Goal: Task Accomplishment & Management: Manage account settings

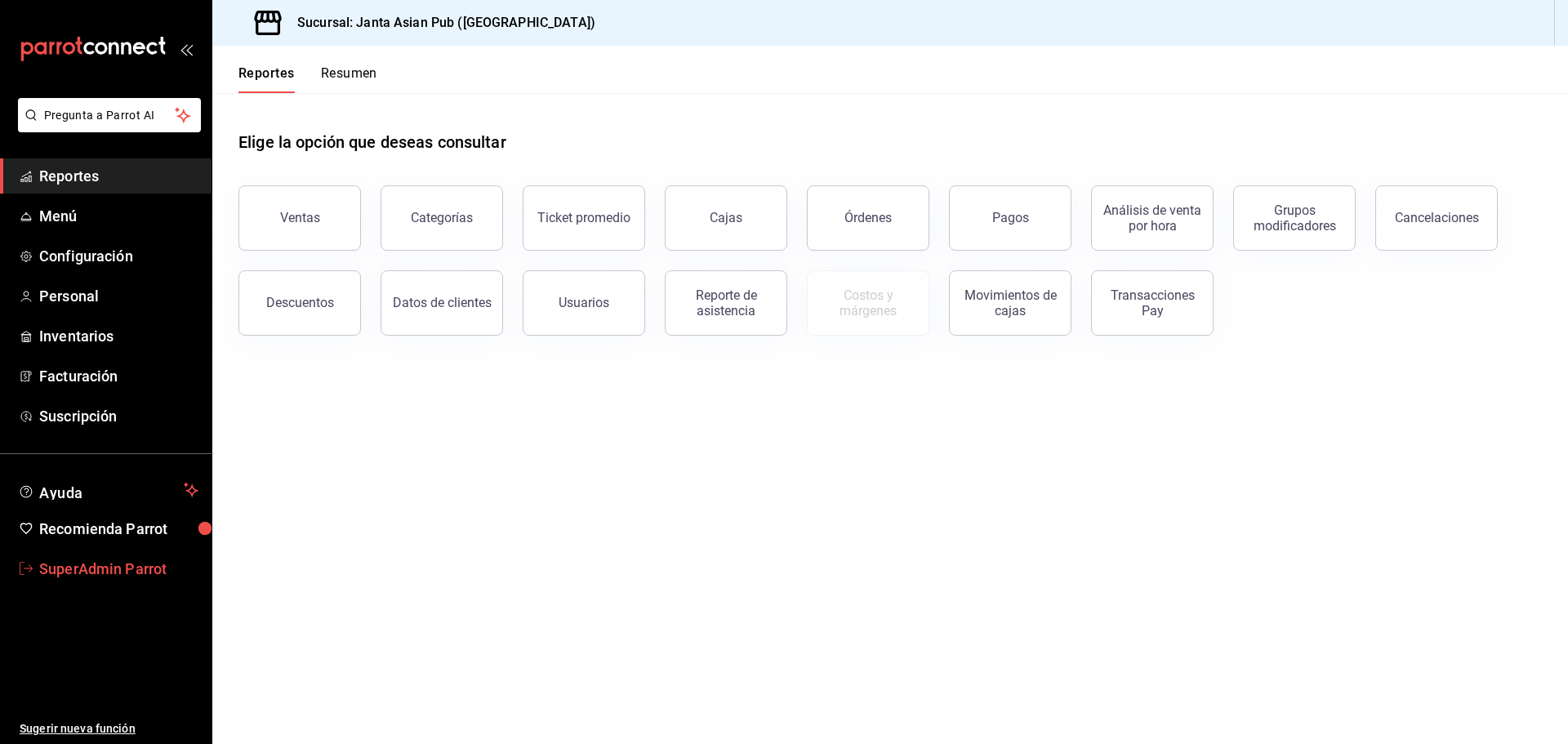
click at [65, 556] on link "SuperAdmin Parrot" at bounding box center [106, 568] width 212 height 35
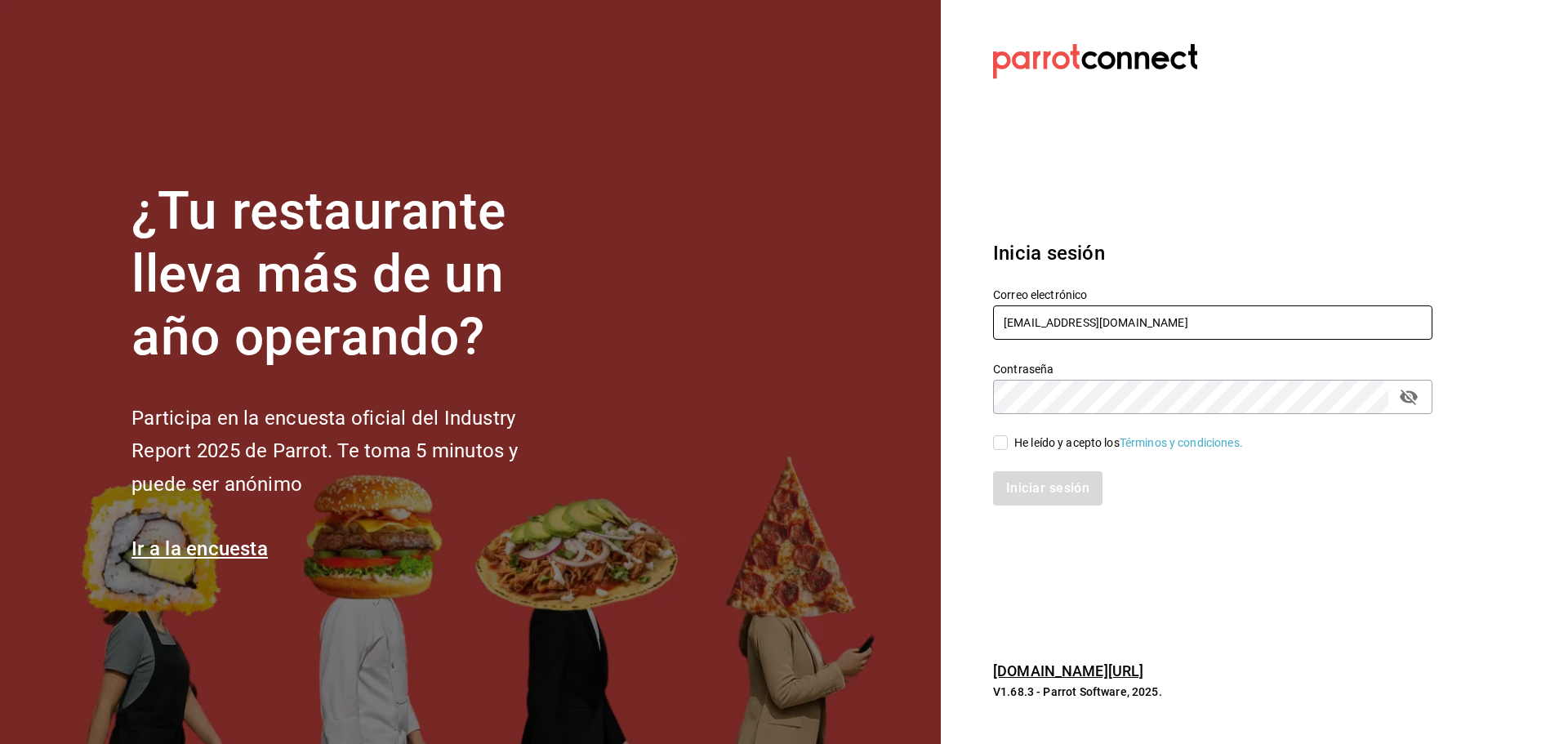
click at [1047, 328] on input "[EMAIL_ADDRESS][DOMAIN_NAME]" at bounding box center [1213, 322] width 439 height 34
paste input "angelopolitano@cdmx"
type input "[EMAIL_ADDRESS][DOMAIN_NAME]"
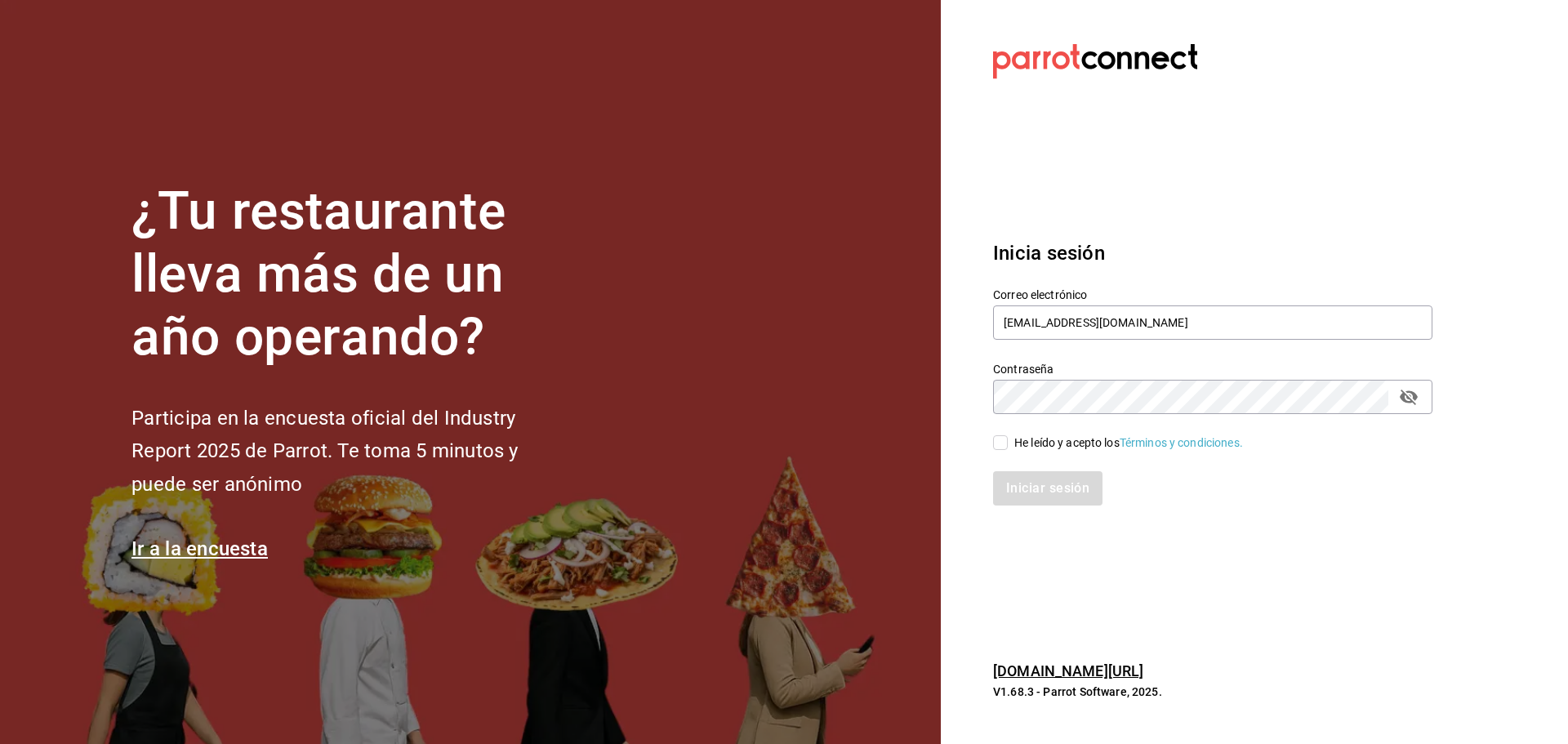
click at [1035, 376] on div "Contraseña Contraseña" at bounding box center [1213, 388] width 439 height 53
click at [1008, 447] on span "He leído y acepto los Términos y condiciones." at bounding box center [1126, 443] width 236 height 17
click at [1008, 447] on input "He leído y acepto los Términos y condiciones." at bounding box center [1000, 442] width 14 height 14
checkbox input "true"
click at [1021, 479] on button "Iniciar sesión" at bounding box center [1048, 488] width 111 height 34
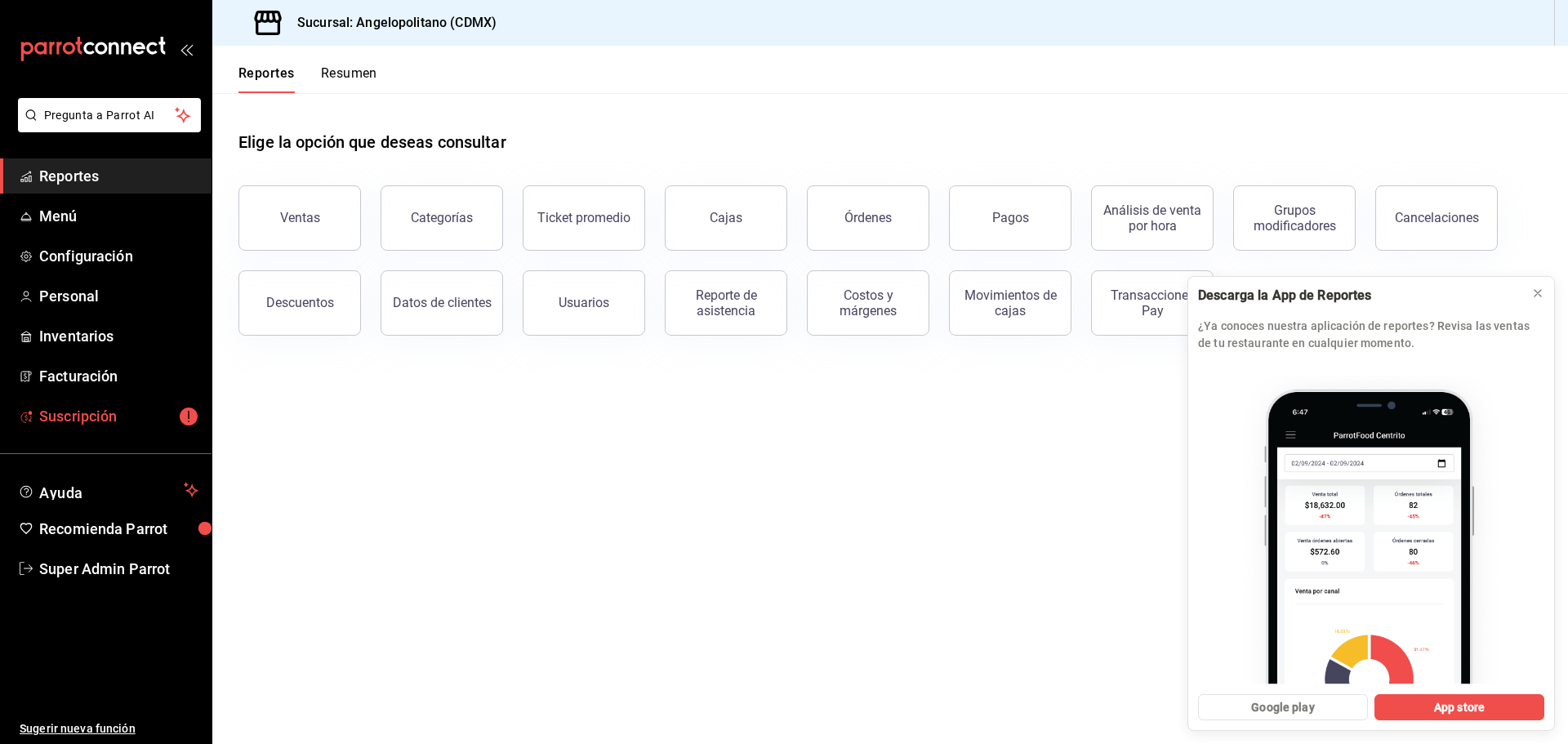
click at [123, 419] on span "Suscripción" at bounding box center [119, 416] width 159 height 22
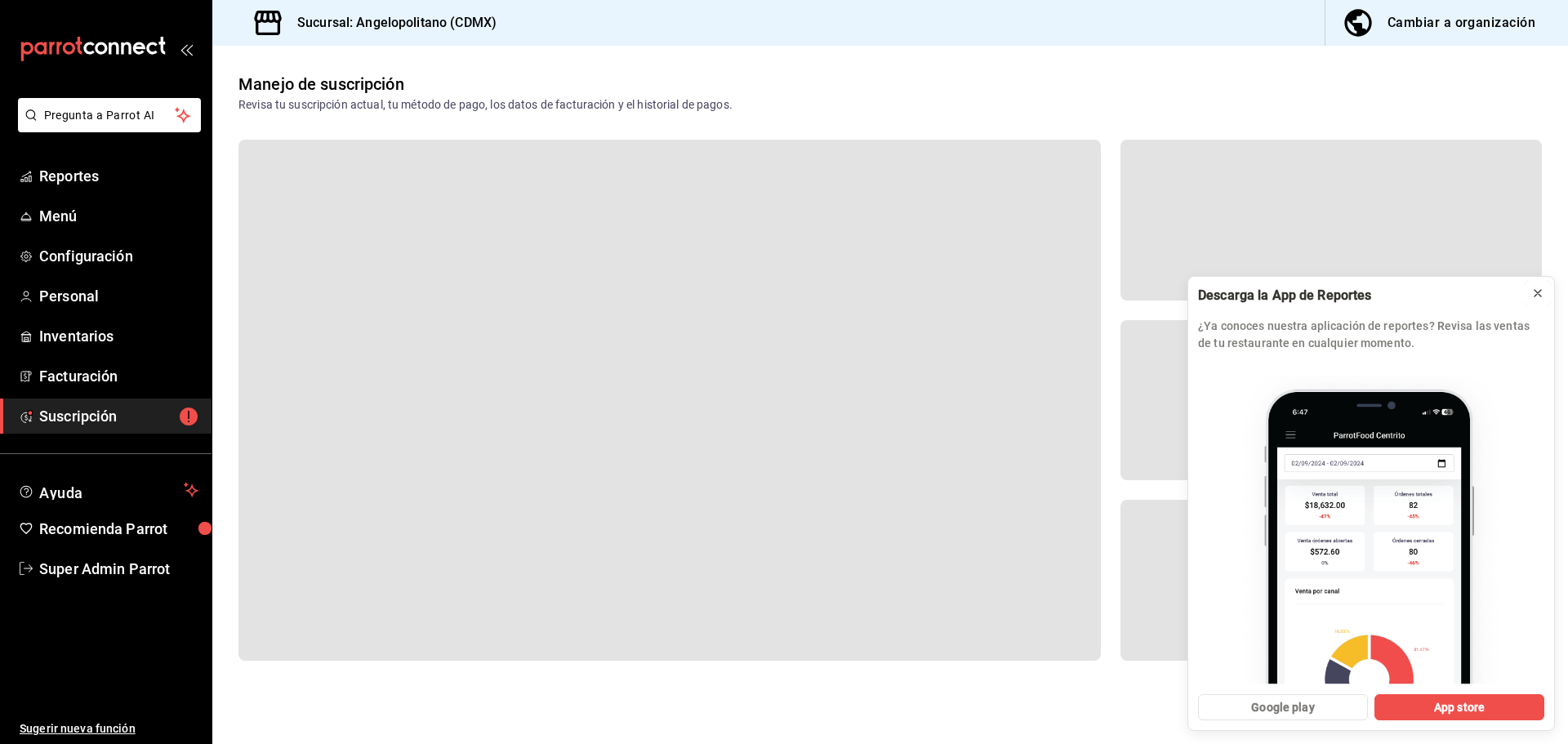
click at [1537, 297] on icon at bounding box center [1537, 292] width 13 height 13
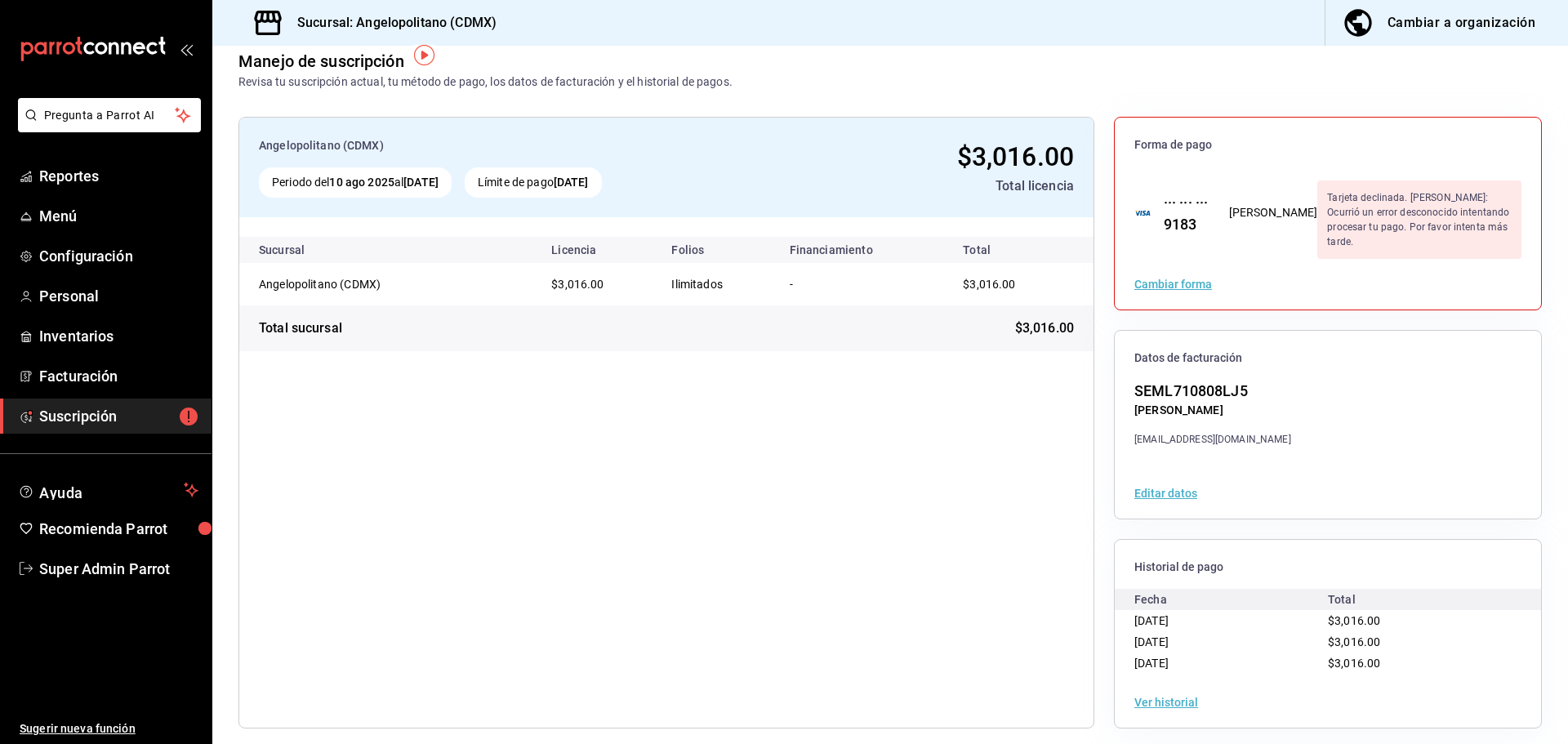
scroll to position [30, 0]
